Goal: Task Accomplishment & Management: Complete application form

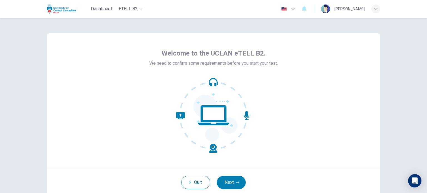
scroll to position [38, 0]
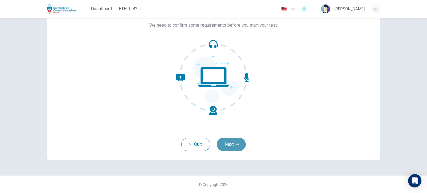
click at [230, 146] on button "Next" at bounding box center [231, 144] width 29 height 13
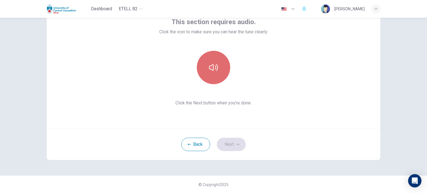
click at [207, 71] on button "button" at bounding box center [213, 67] width 33 height 33
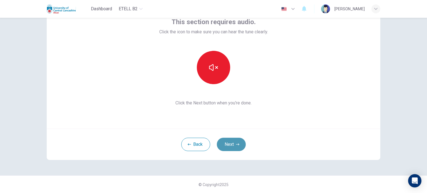
click at [232, 142] on button "Next" at bounding box center [231, 144] width 29 height 13
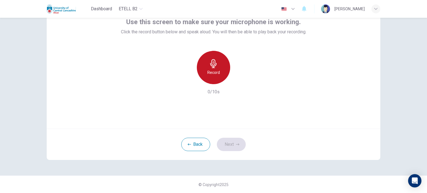
click at [212, 69] on h6 "Record" at bounding box center [214, 72] width 13 height 7
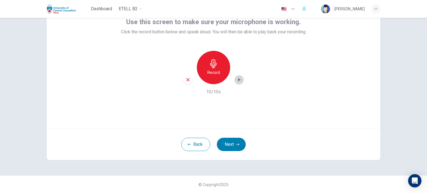
click at [238, 78] on icon "button" at bounding box center [239, 79] width 3 height 3
click at [237, 81] on icon "button" at bounding box center [240, 80] width 6 height 6
click at [233, 144] on button "Next" at bounding box center [231, 144] width 29 height 13
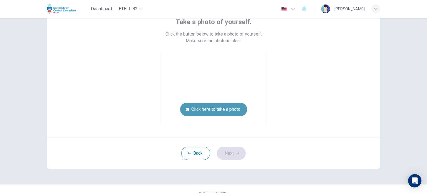
click at [218, 111] on button "Click here to take a photo" at bounding box center [213, 109] width 67 height 13
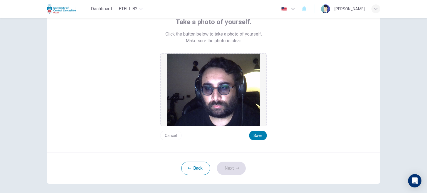
click at [171, 135] on button "Cancel" at bounding box center [170, 135] width 21 height 9
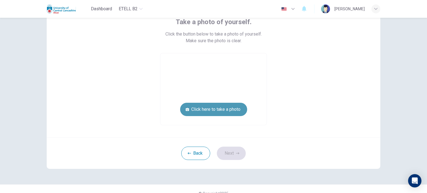
click at [222, 111] on button "Click here to take a photo" at bounding box center [213, 109] width 67 height 13
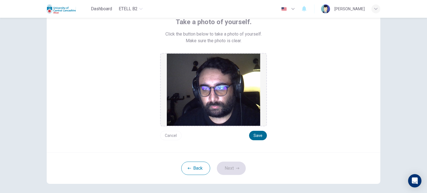
click at [257, 136] on button "Save" at bounding box center [258, 135] width 18 height 9
click at [228, 169] on button "Next" at bounding box center [231, 168] width 29 height 13
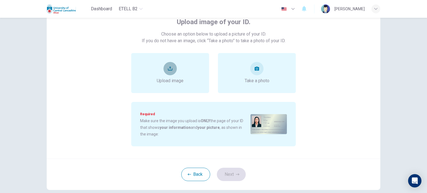
click at [169, 70] on icon "upload" at bounding box center [170, 69] width 4 height 4
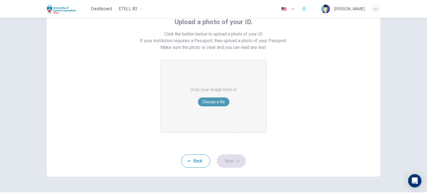
click at [208, 101] on button "Choose a file" at bounding box center [213, 102] width 31 height 9
click at [206, 97] on div "Drop your image here or Choose a file" at bounding box center [213, 96] width 47 height 72
click at [220, 101] on button "Choose a file" at bounding box center [213, 102] width 31 height 9
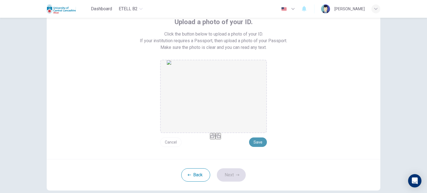
click at [256, 141] on button "Save" at bounding box center [258, 142] width 18 height 9
click at [234, 172] on button "Next" at bounding box center [231, 175] width 29 height 13
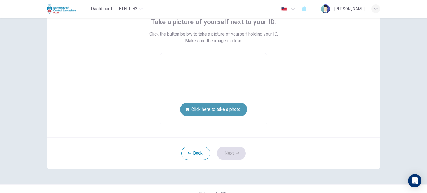
click at [215, 111] on button "Click here to take a photo" at bounding box center [213, 109] width 67 height 13
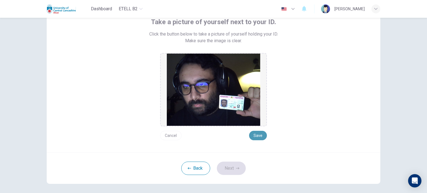
click at [257, 136] on button "Save" at bounding box center [258, 135] width 18 height 9
click at [255, 135] on button "Save" at bounding box center [258, 135] width 18 height 9
click at [232, 169] on button "Next" at bounding box center [231, 168] width 29 height 13
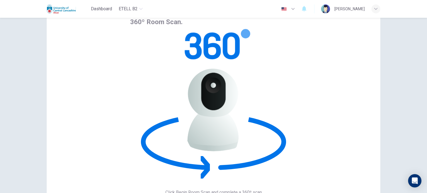
scroll to position [0, 0]
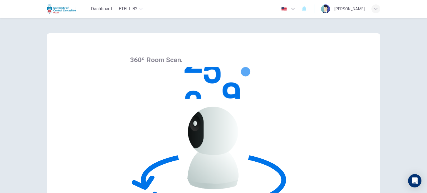
scroll to position [38, 0]
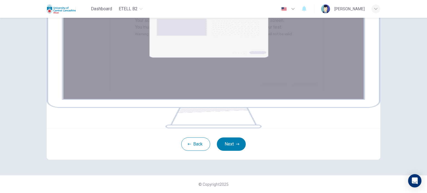
scroll to position [95, 0]
click at [228, 144] on button "Next" at bounding box center [231, 144] width 29 height 13
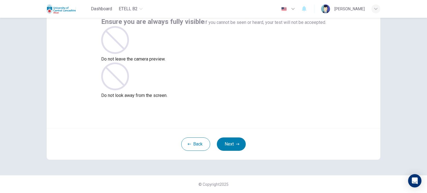
scroll to position [38, 0]
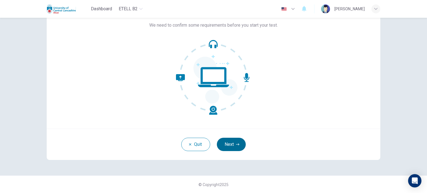
click at [229, 143] on button "Next" at bounding box center [231, 144] width 29 height 13
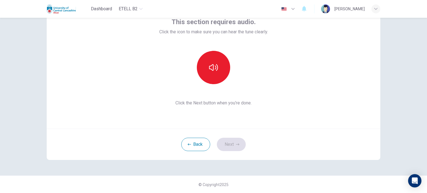
scroll to position [0, 0]
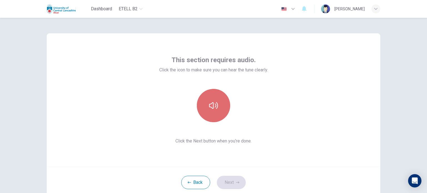
click at [209, 107] on icon "button" at bounding box center [213, 105] width 9 height 9
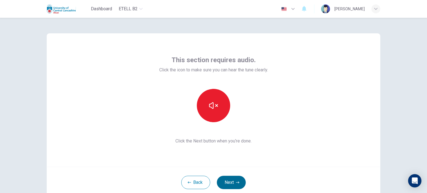
click at [230, 186] on button "Next" at bounding box center [231, 182] width 29 height 13
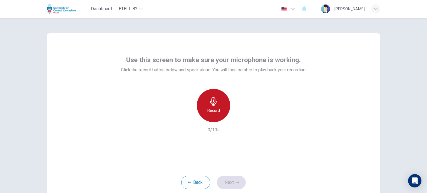
click at [213, 109] on h6 "Record" at bounding box center [214, 110] width 13 height 7
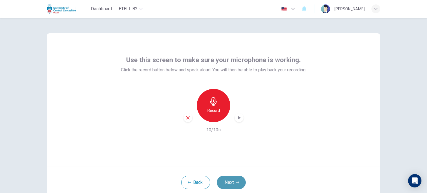
click at [230, 179] on button "Next" at bounding box center [231, 182] width 29 height 13
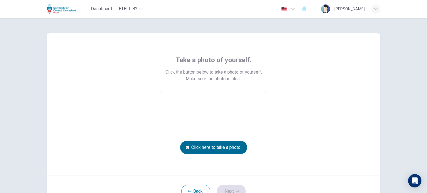
click at [230, 147] on button "Click here to take a photo" at bounding box center [213, 147] width 67 height 13
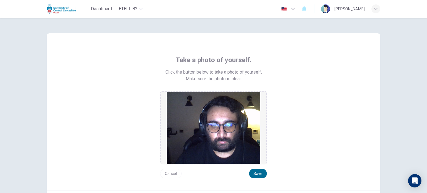
drag, startPoint x: 256, startPoint y: 174, endPoint x: 252, endPoint y: 175, distance: 4.2
click at [252, 175] on button "Save" at bounding box center [258, 173] width 18 height 9
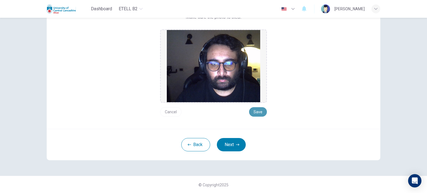
click at [252, 110] on button "Save" at bounding box center [258, 111] width 18 height 9
click at [233, 145] on button "Next" at bounding box center [231, 144] width 29 height 13
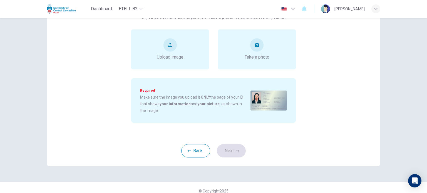
scroll to position [16, 0]
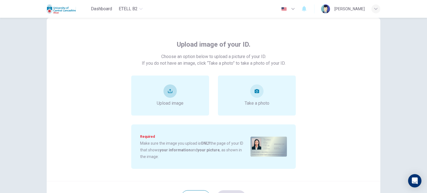
click at [176, 97] on div "Upload image" at bounding box center [170, 96] width 27 height 22
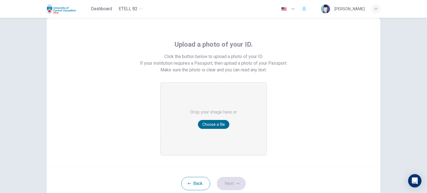
click at [207, 125] on button "Choose a file" at bounding box center [213, 124] width 31 height 9
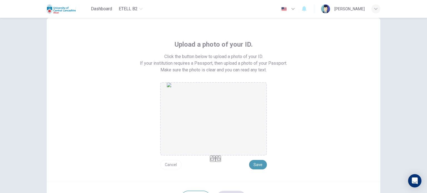
click at [257, 167] on button "Save" at bounding box center [258, 164] width 18 height 9
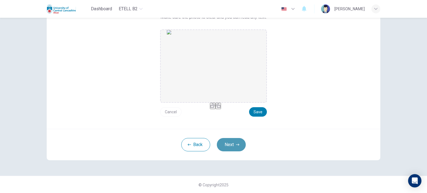
drag, startPoint x: 234, startPoint y: 144, endPoint x: 226, endPoint y: 146, distance: 7.4
click at [226, 146] on button "Next" at bounding box center [231, 144] width 29 height 13
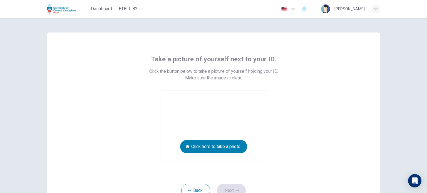
scroll to position [47, 0]
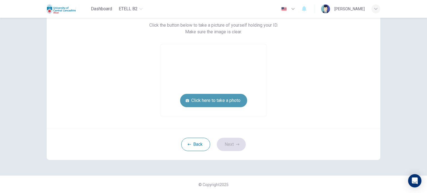
click at [234, 100] on button "Click here to take a photo" at bounding box center [213, 100] width 67 height 13
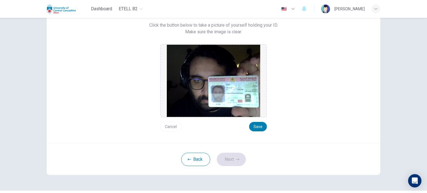
click at [171, 127] on button "Cancel" at bounding box center [170, 126] width 21 height 9
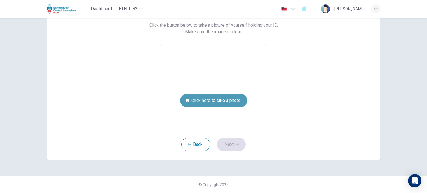
click at [216, 104] on button "Click here to take a photo" at bounding box center [213, 100] width 67 height 13
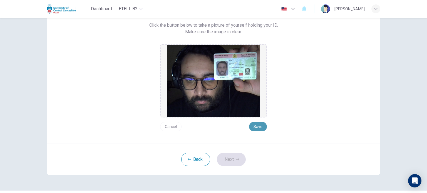
click at [258, 128] on button "Save" at bounding box center [258, 126] width 18 height 9
click at [230, 159] on button "Next" at bounding box center [231, 159] width 29 height 13
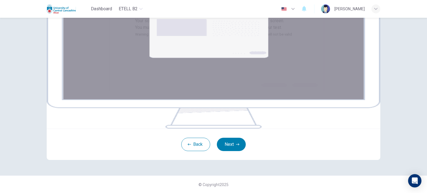
scroll to position [95, 0]
click at [232, 144] on button "Next" at bounding box center [231, 144] width 29 height 13
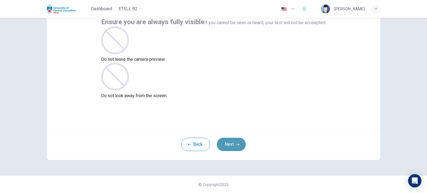
click at [233, 146] on button "Next" at bounding box center [231, 144] width 29 height 13
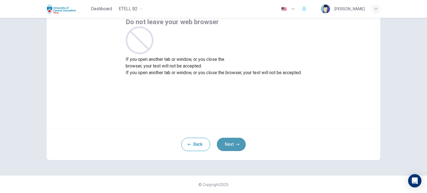
click at [231, 144] on button "Next" at bounding box center [231, 144] width 29 height 13
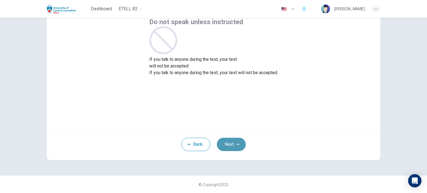
click at [232, 144] on button "Next" at bounding box center [231, 144] width 29 height 13
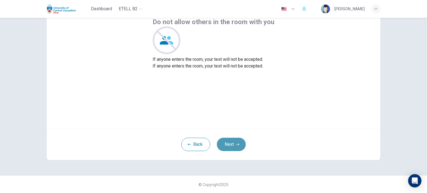
click at [232, 144] on button "Next" at bounding box center [231, 144] width 29 height 13
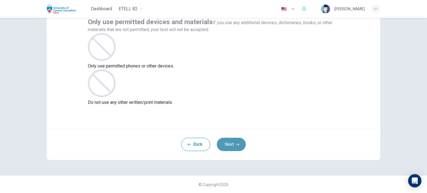
click at [232, 144] on button "Next" at bounding box center [231, 144] width 29 height 13
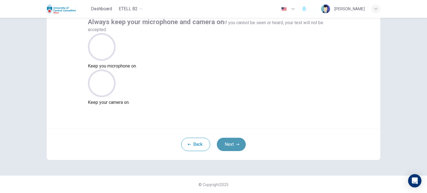
click at [232, 144] on button "Next" at bounding box center [231, 144] width 29 height 13
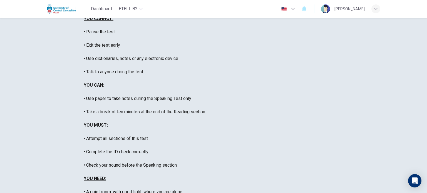
scroll to position [106, 0]
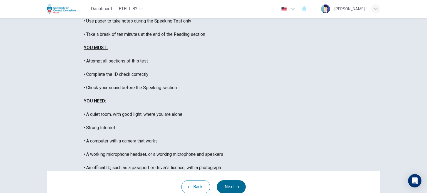
click at [234, 181] on button "Next" at bounding box center [231, 187] width 29 height 13
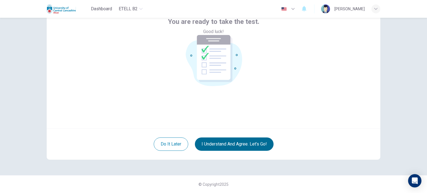
scroll to position [38, 0]
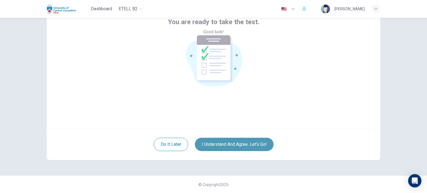
click at [238, 145] on button "I understand and agree. Let’s go!" at bounding box center [234, 144] width 79 height 13
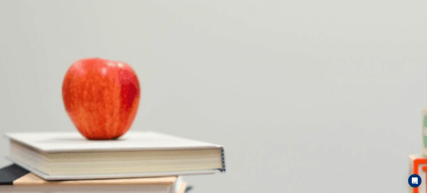
click at [226, 50] on body "This site uses cookies, as explained in our Privacy Policy . If you agree to th…" at bounding box center [213, 96] width 427 height 193
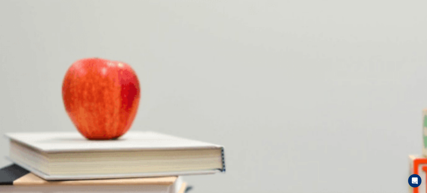
type input "**"
type input "*"
click at [226, 64] on body "This site uses cookies, as explained in our Privacy Policy . If you agree to th…" at bounding box center [213, 96] width 427 height 193
type input "**"
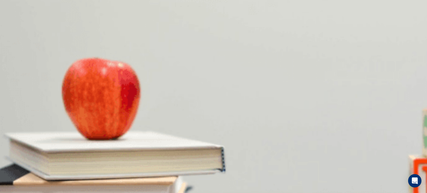
type input "*"
click at [225, 74] on body "This site uses cookies, as explained in our Privacy Policy . If you agree to th…" at bounding box center [213, 96] width 427 height 193
type input "**"
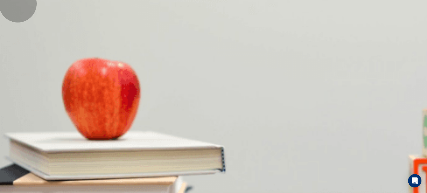
type input "*"
click at [224, 45] on body "This site uses cookies, as explained in our Privacy Policy . If you agree to th…" at bounding box center [213, 96] width 427 height 193
type input "**"
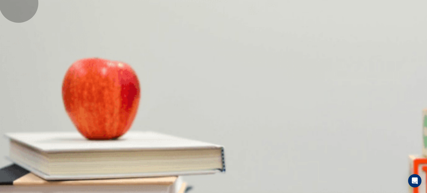
type input "*"
click at [225, 60] on body "This site uses cookies, as explained in our Privacy Policy . If you agree to th…" at bounding box center [213, 96] width 427 height 193
type input "**"
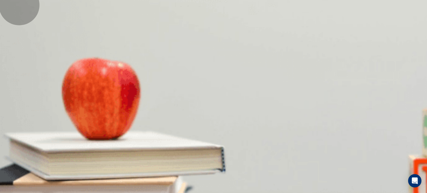
type input "*"
type input "**"
click at [227, 76] on body "This site uses cookies, as explained in our Privacy Policy . If you agree to th…" at bounding box center [213, 96] width 427 height 193
type input "*"
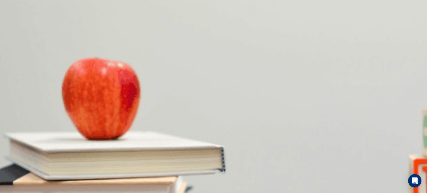
scroll to position [98, 0]
click at [220, 77] on body "This site uses cookies, as explained in our Privacy Policy . If you agree to th…" at bounding box center [213, 96] width 427 height 193
type input "**"
type input "*"
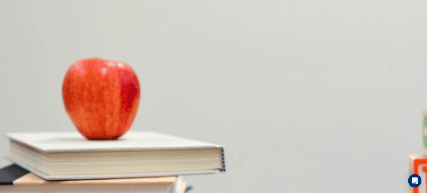
click at [226, 91] on body "This site uses cookies, as explained in our Privacy Policy . If you agree to th…" at bounding box center [213, 96] width 427 height 193
type input "**"
type input "*"
click at [225, 77] on body "This site uses cookies, as explained in our Privacy Policy . If you agree to th…" at bounding box center [213, 96] width 427 height 193
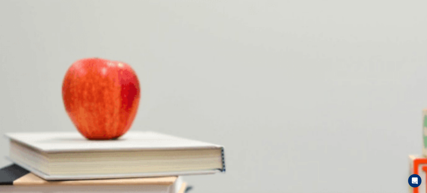
type input "**"
type input "*"
click at [225, 137] on body "This site uses cookies, as explained in our Privacy Policy . If you agree to th…" at bounding box center [213, 96] width 427 height 193
type input "**"
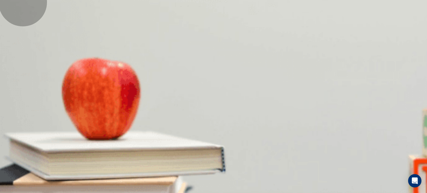
type input "*"
type input "**"
click at [227, 106] on body "This site uses cookies, as explained in our Privacy Policy . If you agree to th…" at bounding box center [213, 96] width 427 height 193
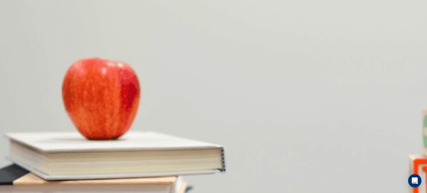
type input "*"
click at [226, 122] on body "This site uses cookies, as explained in our Privacy Policy . If you agree to th…" at bounding box center [213, 96] width 427 height 193
type input "**"
type input "*"
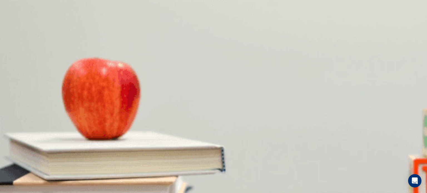
scroll to position [93, 0]
click at [225, 81] on body "This site uses cookies, as explained in our Privacy Policy . If you agree to th…" at bounding box center [213, 96] width 427 height 193
type input "**"
type input "*"
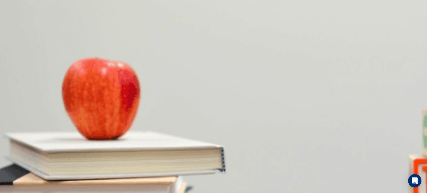
scroll to position [98, 0]
click at [222, 138] on body "This site uses cookies, as explained in our Privacy Policy . If you agree to th…" at bounding box center [213, 96] width 427 height 193
type input "**"
type input "*"
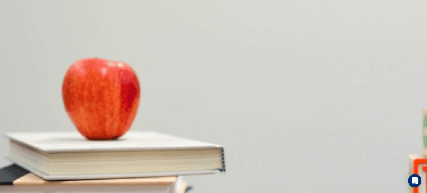
scroll to position [0, 0]
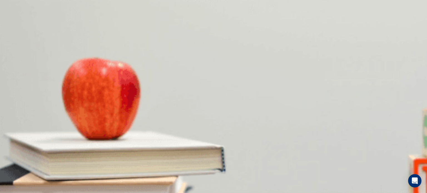
scroll to position [139, 0]
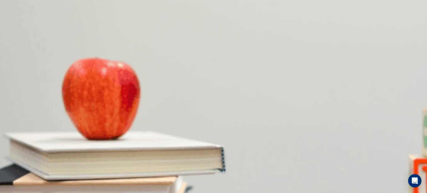
drag, startPoint x: 245, startPoint y: 151, endPoint x: 238, endPoint y: 139, distance: 13.3
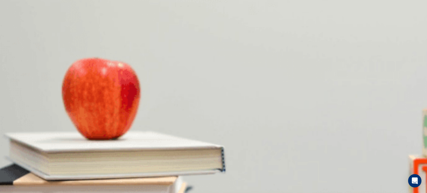
type input "**"
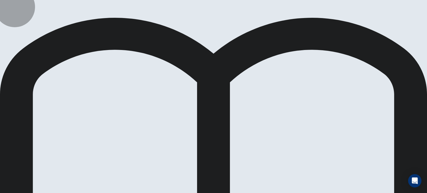
click at [258, 112] on body "This site uses cookies, as explained in our Privacy Policy . If you agree to th…" at bounding box center [213, 96] width 427 height 193
type input "*"
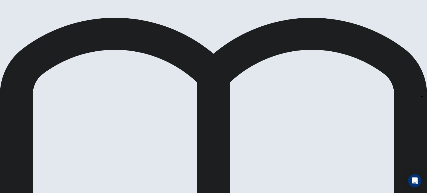
scroll to position [183, 0]
click at [254, 86] on body "This site uses cookies, as explained in our Privacy Policy . If you agree to th…" at bounding box center [213, 96] width 427 height 193
type input "*"
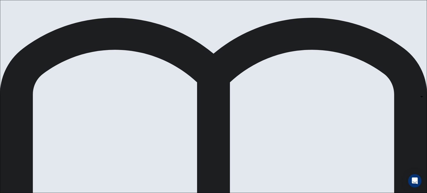
click at [255, 105] on body "This site uses cookies, as explained in our Privacy Policy . If you agree to th…" at bounding box center [213, 96] width 427 height 193
type input "*"
click at [253, 56] on body "This site uses cookies, as explained in our Privacy Policy . If you agree to th…" at bounding box center [213, 96] width 427 height 193
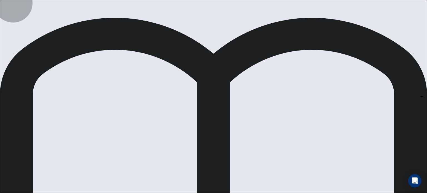
type input "*"
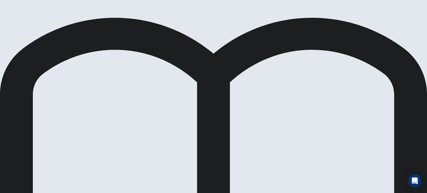
scroll to position [58, 0]
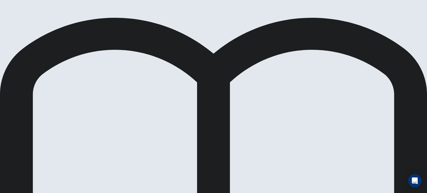
scroll to position [0, 0]
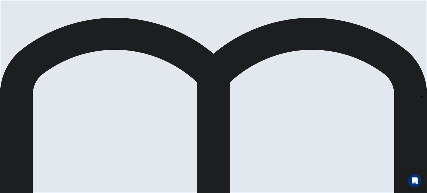
scroll to position [61, 0]
click at [311, 107] on body "This site uses cookies, as explained in our Privacy Policy . If you agree to th…" at bounding box center [213, 96] width 427 height 193
type input "*"
click at [263, 101] on body "This site uses cookies, as explained in our Privacy Policy . If you agree to th…" at bounding box center [213, 96] width 427 height 193
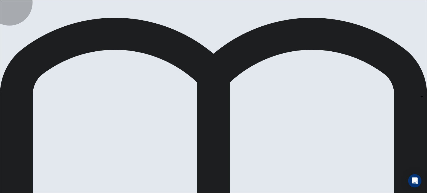
type input "*"
click at [280, 92] on body "This site uses cookies, as explained in our Privacy Policy . If you agree to th…" at bounding box center [213, 96] width 427 height 193
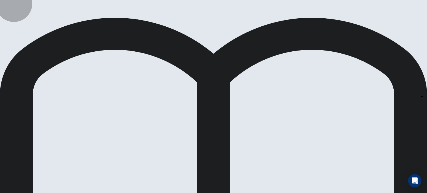
type input "*"
click at [343, 103] on body "This site uses cookies, as explained in our Privacy Policy . If you agree to th…" at bounding box center [213, 96] width 427 height 193
type input "*"
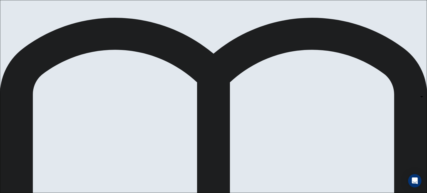
click at [261, 122] on body "This site uses cookies, as explained in our Privacy Policy . If you agree to th…" at bounding box center [213, 96] width 427 height 193
type input "*"
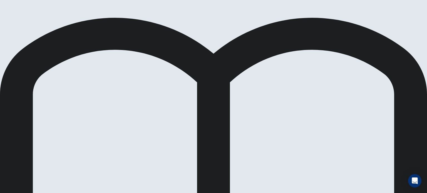
scroll to position [0, 0]
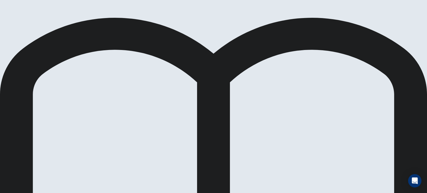
scroll to position [0, 0]
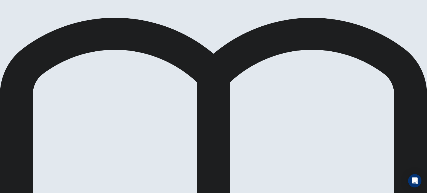
scroll to position [88, 0]
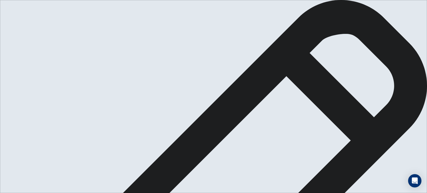
drag, startPoint x: 259, startPoint y: 69, endPoint x: 241, endPoint y: 69, distance: 18.1
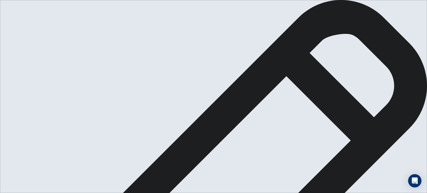
drag, startPoint x: 297, startPoint y: 68, endPoint x: 242, endPoint y: 69, distance: 55.1
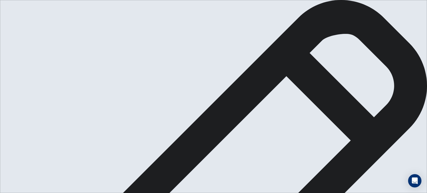
drag, startPoint x: 270, startPoint y: 120, endPoint x: 237, endPoint y: 120, distance: 33.1
drag, startPoint x: 270, startPoint y: 137, endPoint x: 266, endPoint y: 137, distance: 4.7
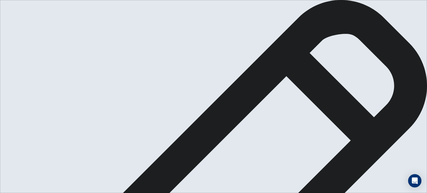
drag, startPoint x: 262, startPoint y: 88, endPoint x: 246, endPoint y: 89, distance: 15.6
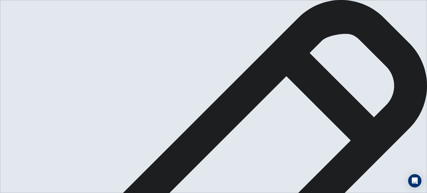
drag, startPoint x: 332, startPoint y: 88, endPoint x: 328, endPoint y: 88, distance: 3.6
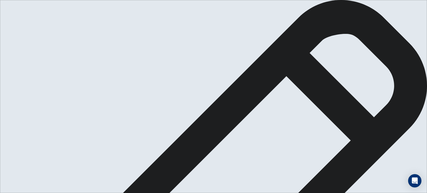
drag, startPoint x: 256, startPoint y: 103, endPoint x: 235, endPoint y: 102, distance: 20.9
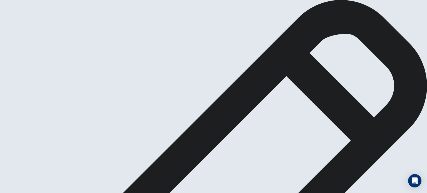
drag, startPoint x: 279, startPoint y: 44, endPoint x: 244, endPoint y: 33, distance: 36.7
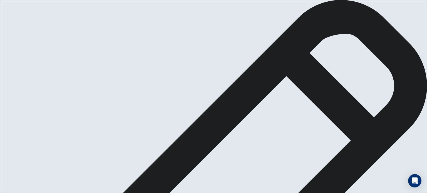
drag, startPoint x: 295, startPoint y: 100, endPoint x: 284, endPoint y: 99, distance: 10.9
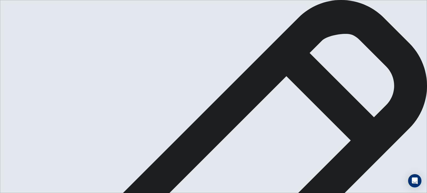
type textarea "**********"
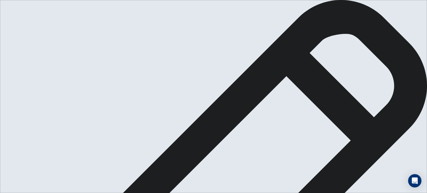
scroll to position [14, 0]
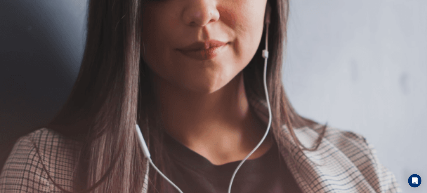
scroll to position [0, 0]
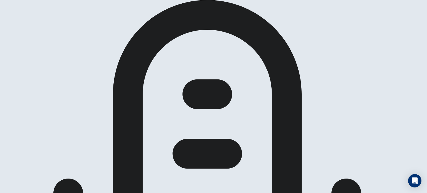
scroll to position [46, 0]
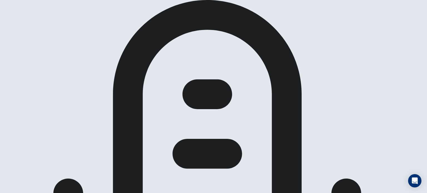
scroll to position [107, 0]
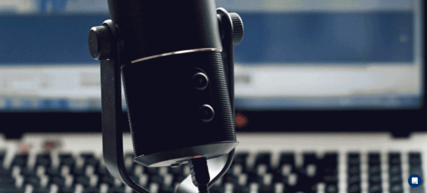
scroll to position [61, 0]
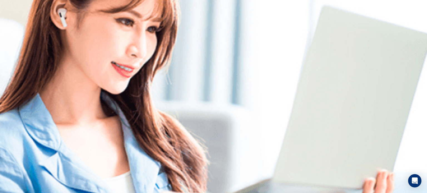
scroll to position [0, 0]
type input "***"
click at [337, 15] on span at bounding box center [337, 15] width 0 height 0
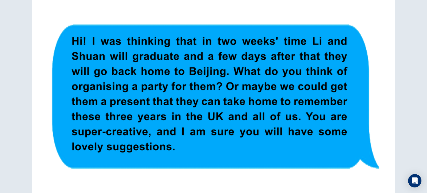
scroll to position [61, 0]
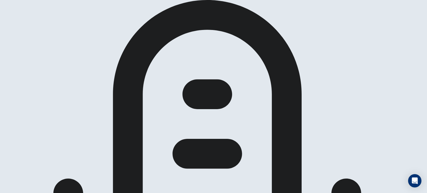
scroll to position [0, 0]
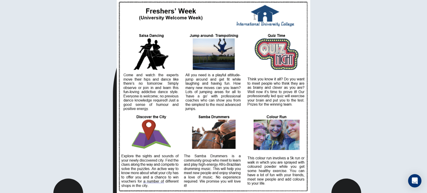
click at [9, 193] on div at bounding box center [213, 193] width 427 height 0
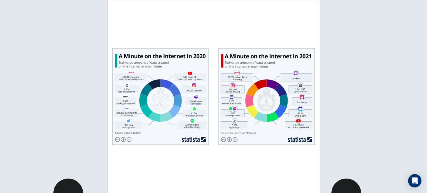
click at [6, 193] on div at bounding box center [213, 193] width 427 height 0
drag, startPoint x: 181, startPoint y: 83, endPoint x: 109, endPoint y: 63, distance: 74.6
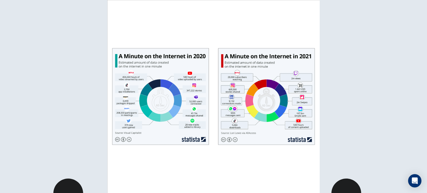
scroll to position [61, 0]
click at [5, 193] on div at bounding box center [213, 193] width 427 height 0
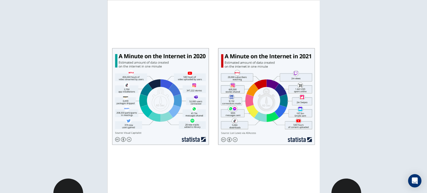
click at [10, 193] on div at bounding box center [213, 193] width 427 height 0
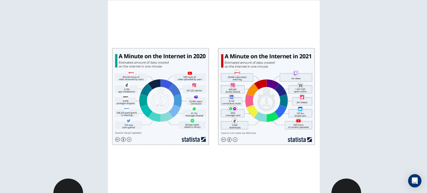
click at [137, 89] on img at bounding box center [213, 96] width 427 height 193
click at [2, 193] on div at bounding box center [213, 193] width 427 height 0
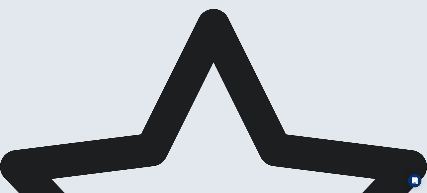
scroll to position [9, 0]
